Goal: Navigation & Orientation: Find specific page/section

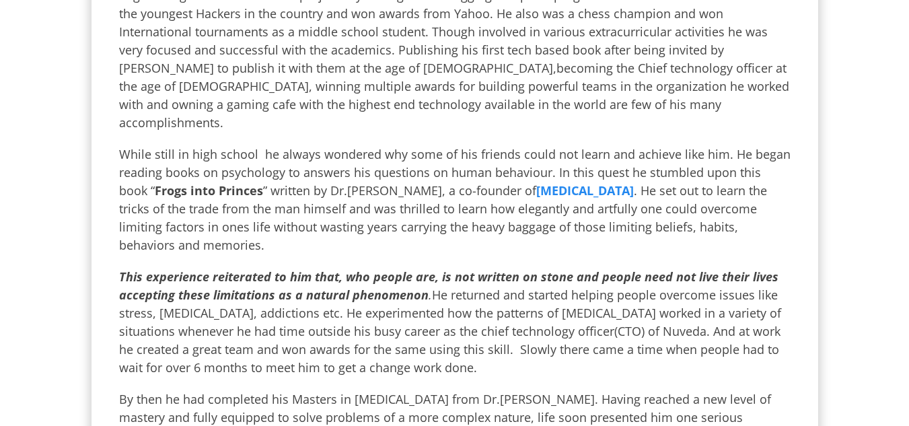
scroll to position [375, 0]
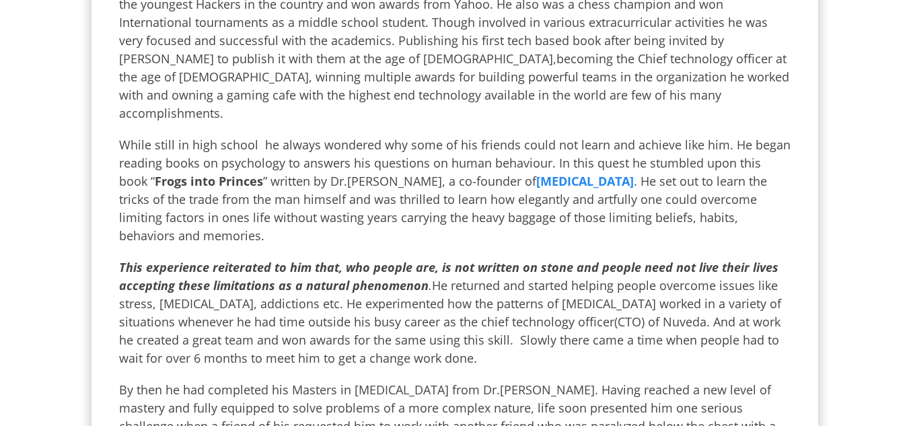
click at [239, 178] on p "While still in high school he always wondered why some of his friends could not…" at bounding box center [454, 190] width 671 height 109
click at [267, 196] on p "While still in high school he always wondered why some of his friends could not…" at bounding box center [454, 190] width 671 height 109
click at [287, 259] on icon "This experience reiterated to him that, who people are, is not written on stone…" at bounding box center [448, 276] width 659 height 34
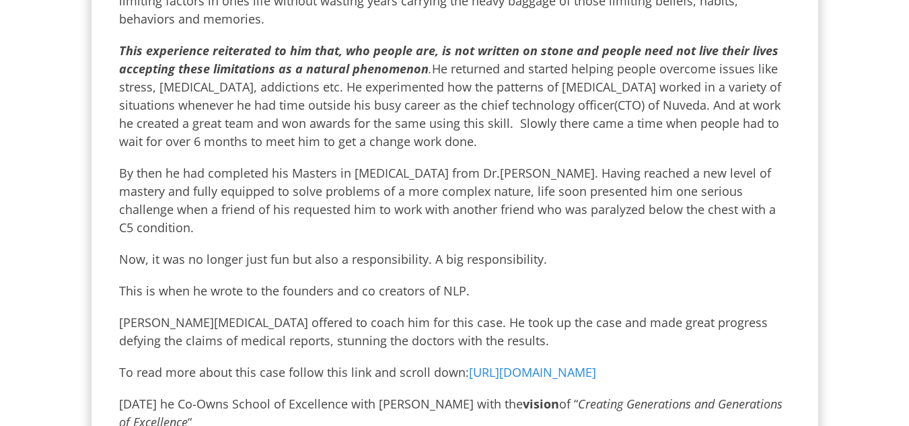
scroll to position [593, 0]
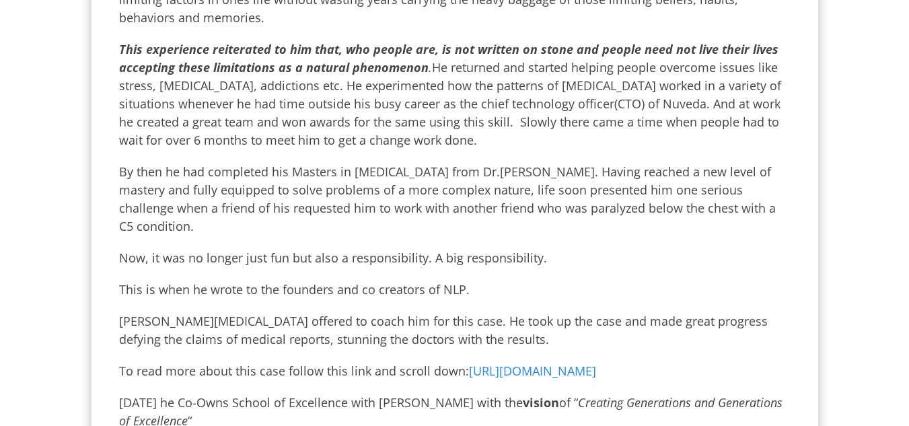
click at [406, 65] on p "This experience reiterated to him that, who people are, is not written on stone…" at bounding box center [454, 94] width 671 height 109
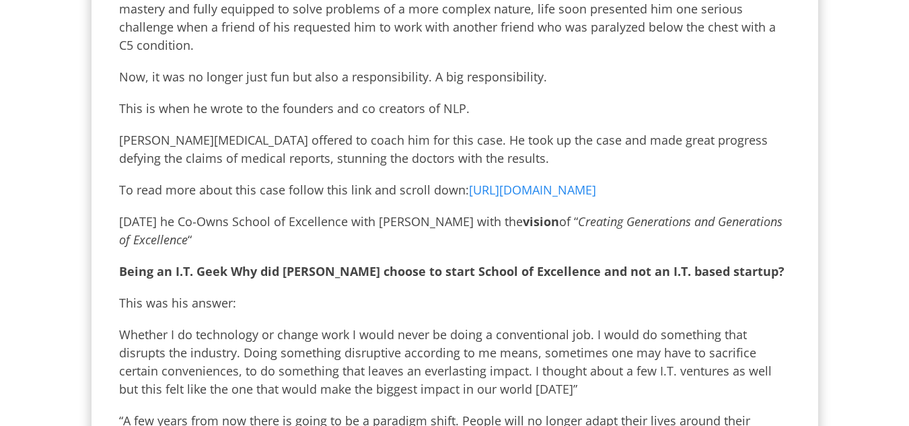
scroll to position [775, 0]
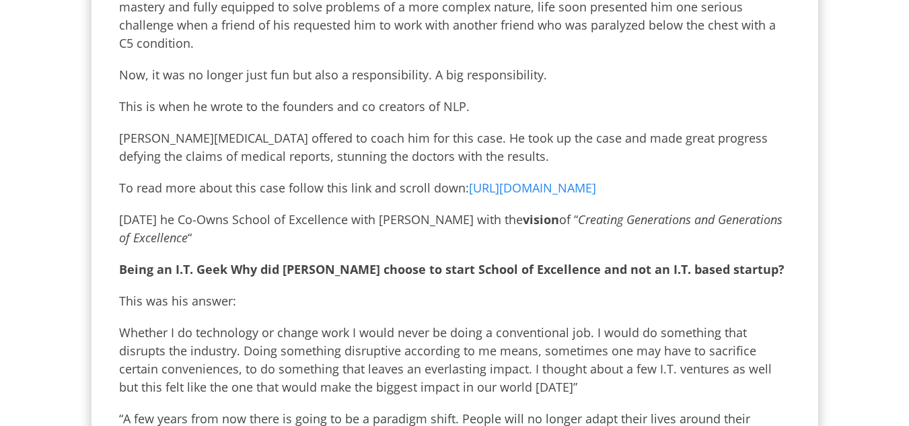
click at [428, 141] on p "[PERSON_NAME][MEDICAL_DATA] offered to coach him for this case. He took up the …" at bounding box center [454, 147] width 671 height 36
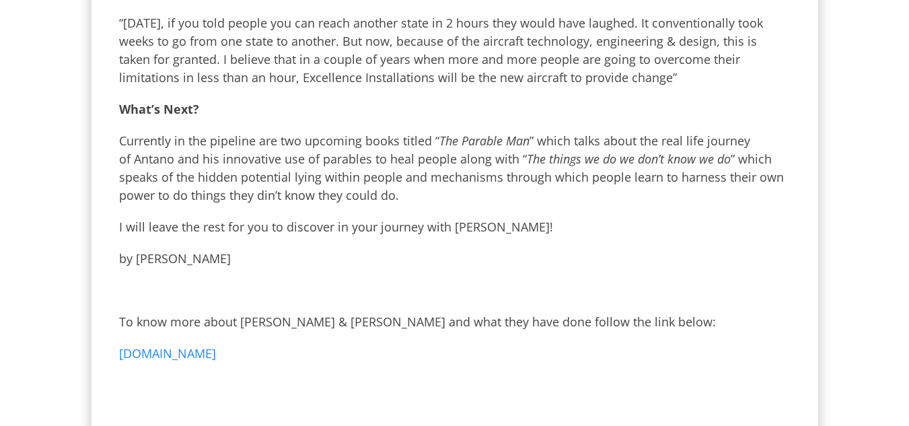
scroll to position [1252, 0]
click at [250, 164] on p "Currently in the pipeline are two upcoming books titled “ The Parable Man ” whi…" at bounding box center [454, 168] width 671 height 73
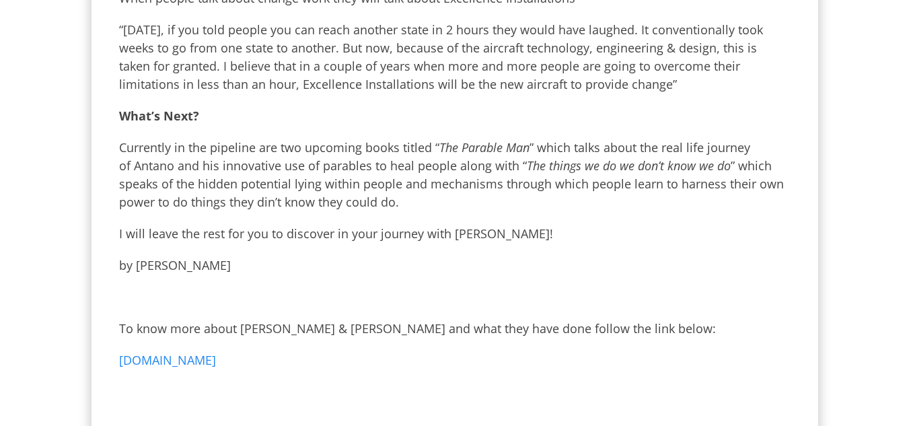
scroll to position [1244, 0]
drag, startPoint x: 133, startPoint y: 249, endPoint x: 247, endPoint y: 239, distance: 114.1
copy p "[PERSON_NAME] Sankkari"
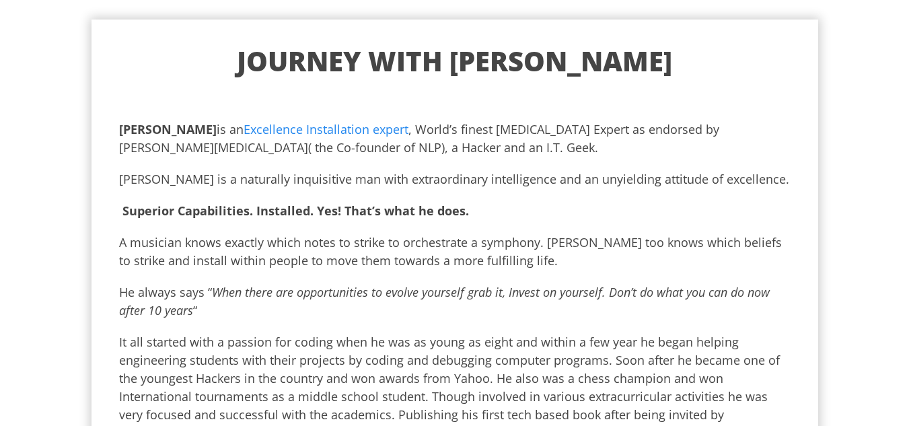
scroll to position [0, 0]
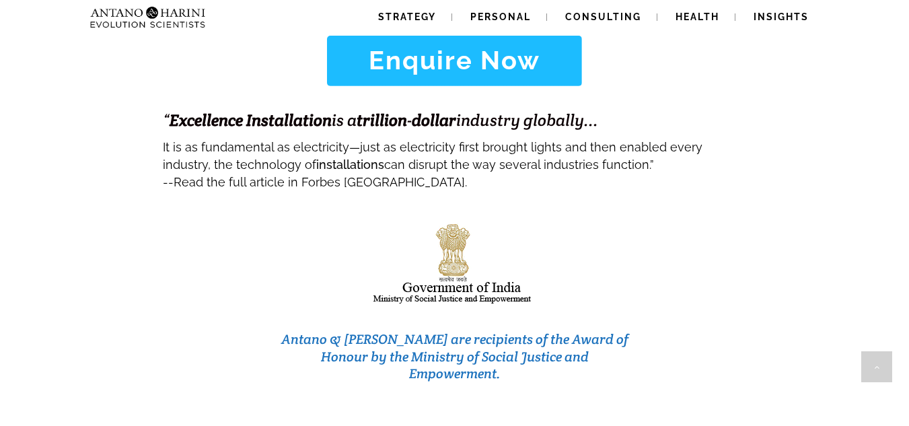
scroll to position [5848, 0]
